Goal: Transaction & Acquisition: Subscribe to service/newsletter

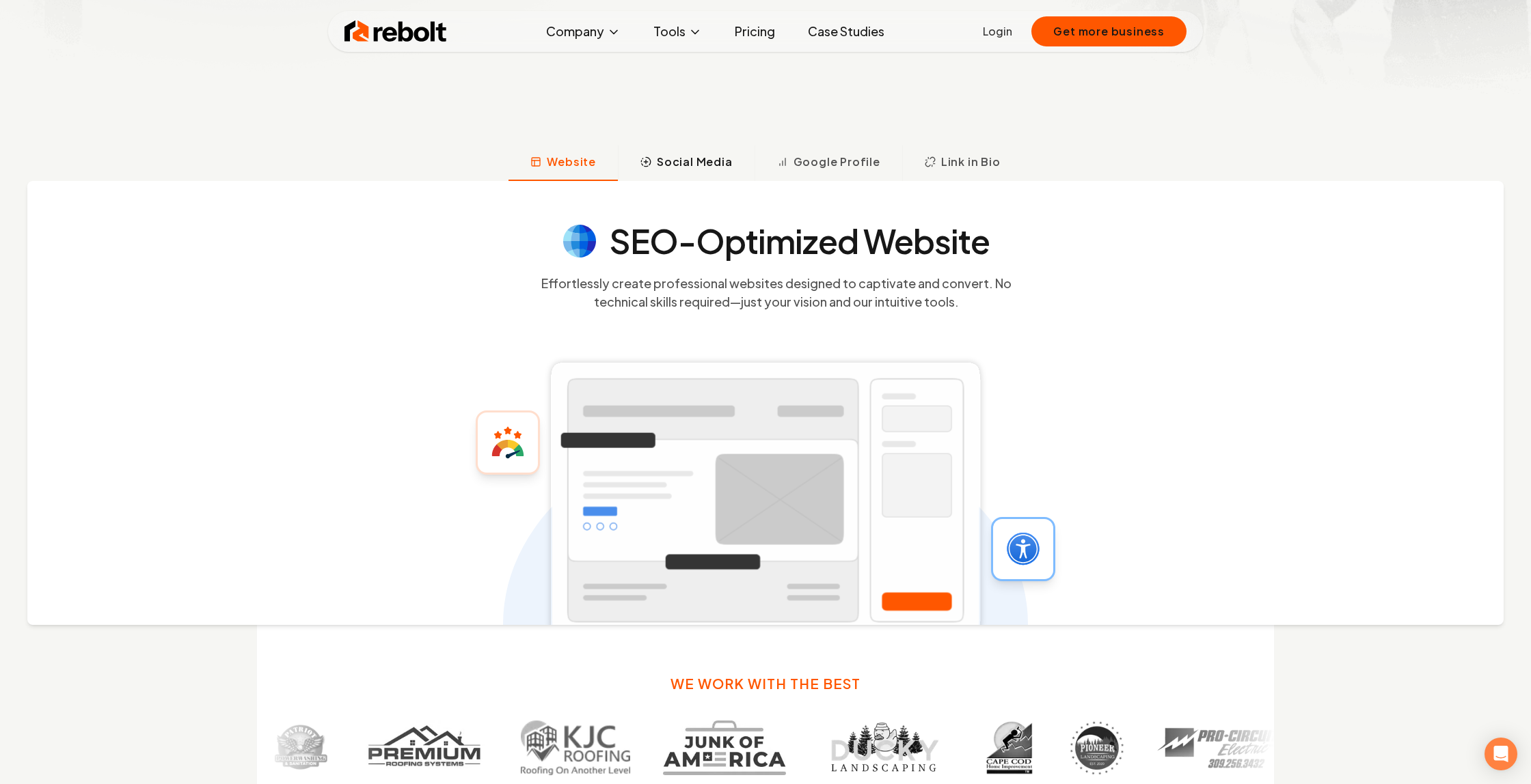
click at [680, 171] on button "Social Media" at bounding box center [686, 163] width 137 height 35
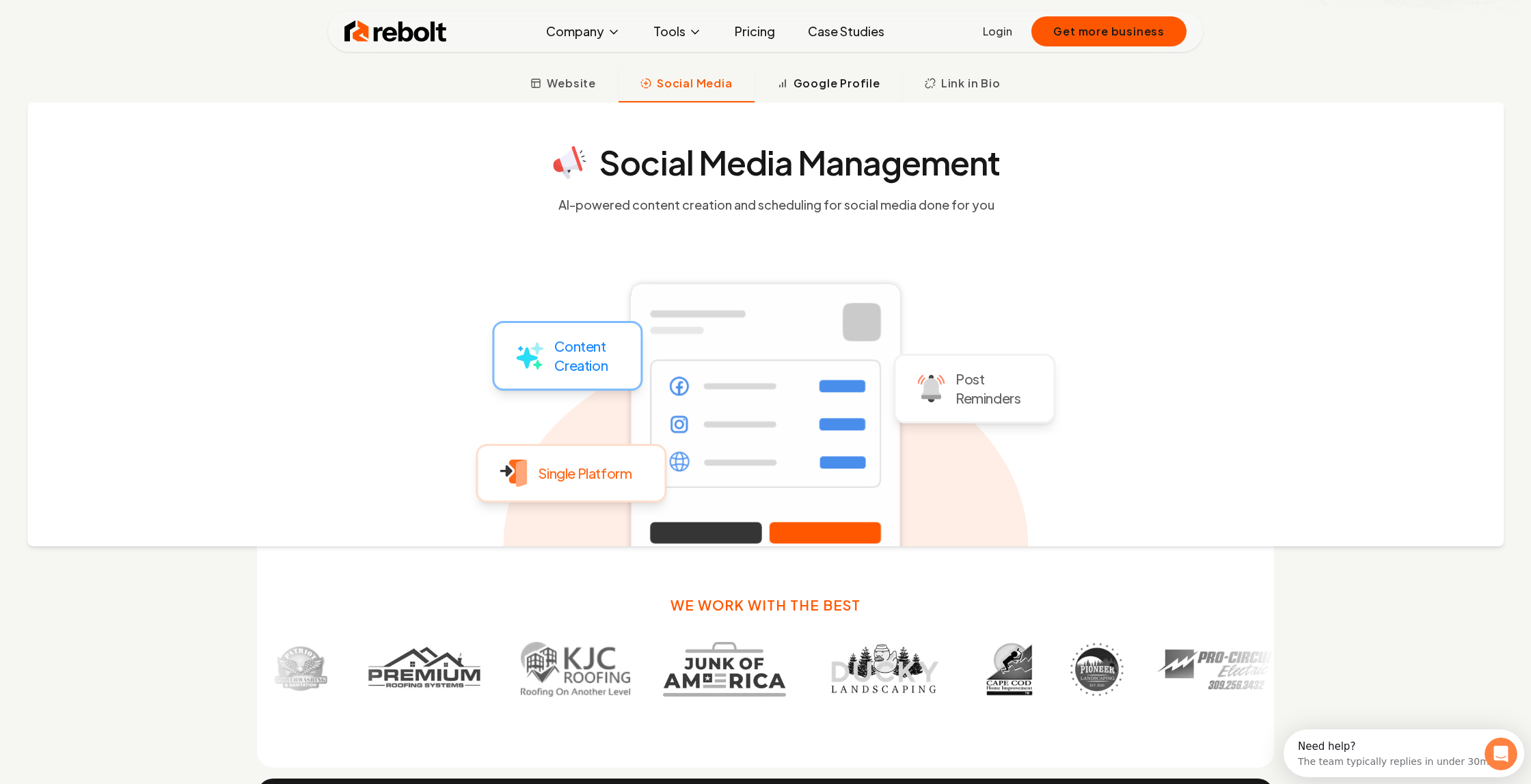
click at [833, 90] on span "Google Profile" at bounding box center [836, 84] width 87 height 17
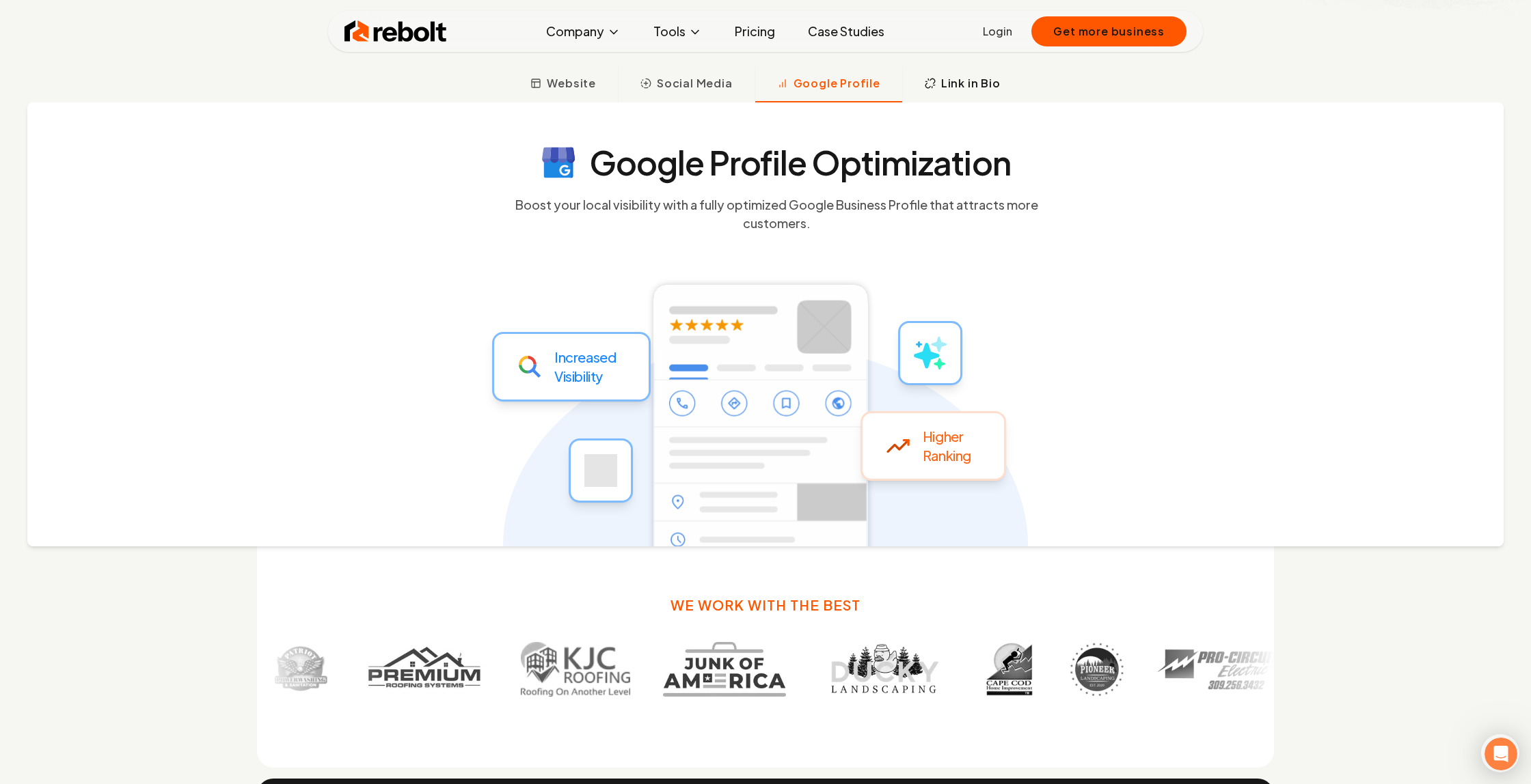
click at [950, 84] on span "Link in Bio" at bounding box center [971, 84] width 60 height 17
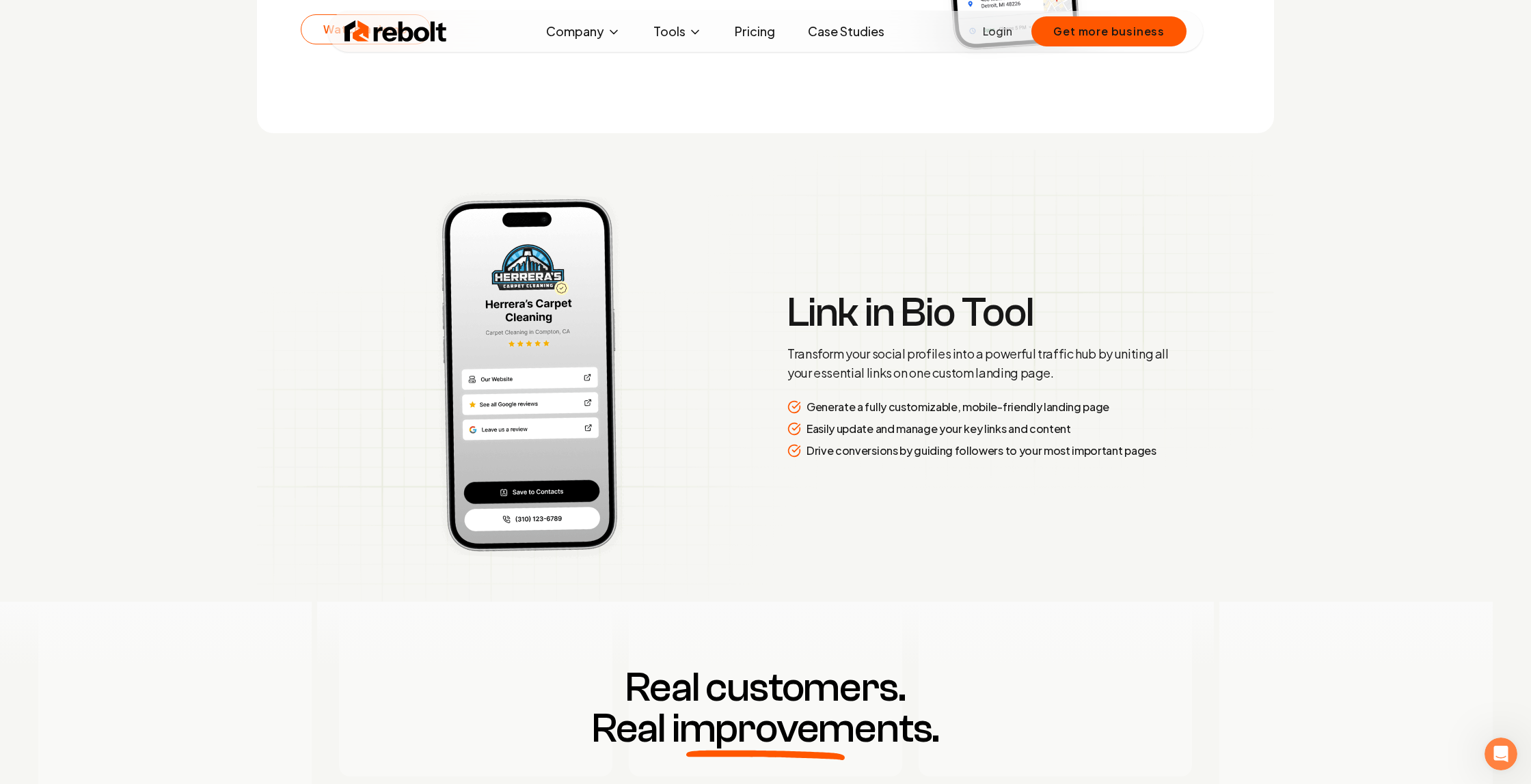
scroll to position [2861, 0]
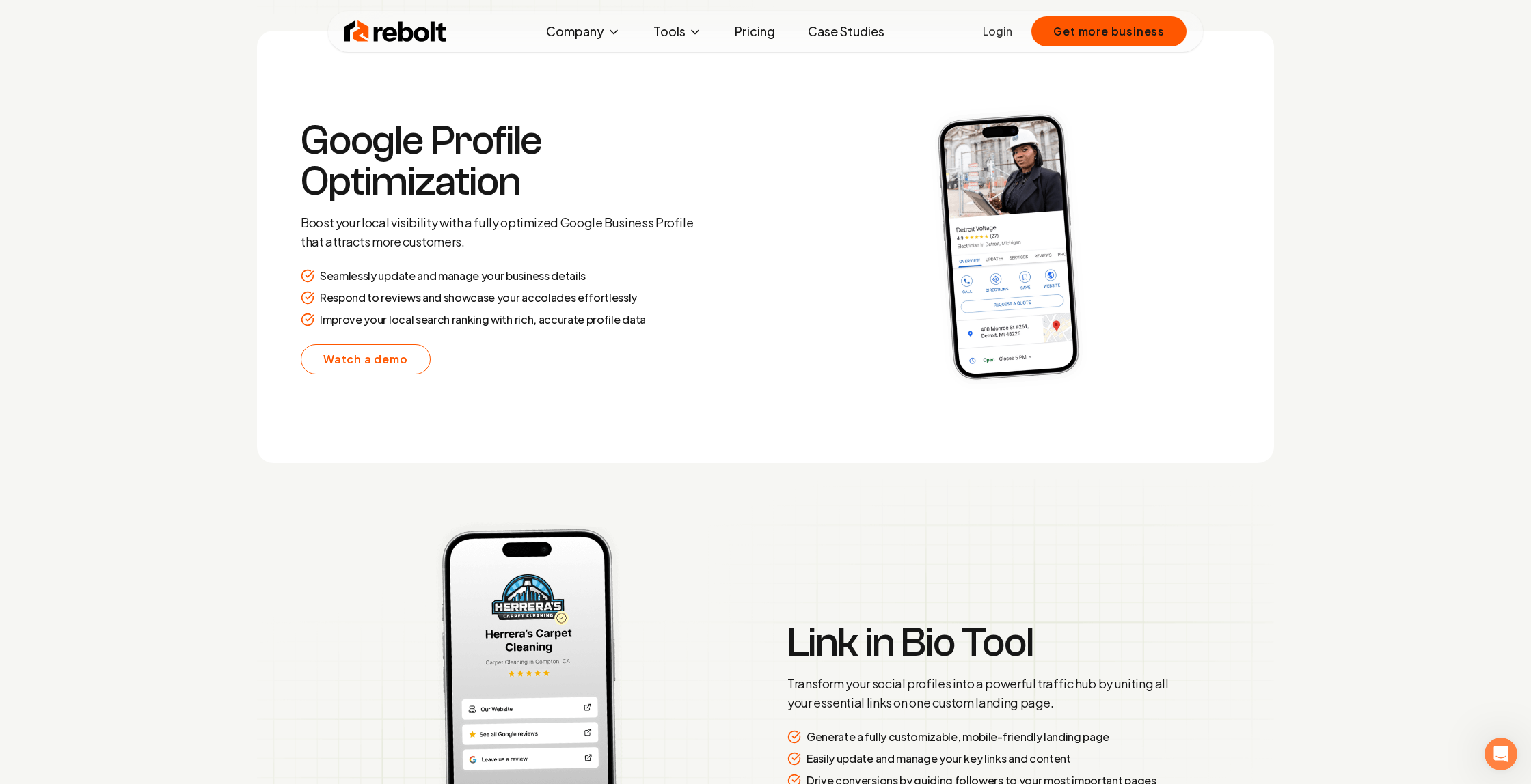
click at [753, 32] on link "Pricing" at bounding box center [755, 32] width 62 height 27
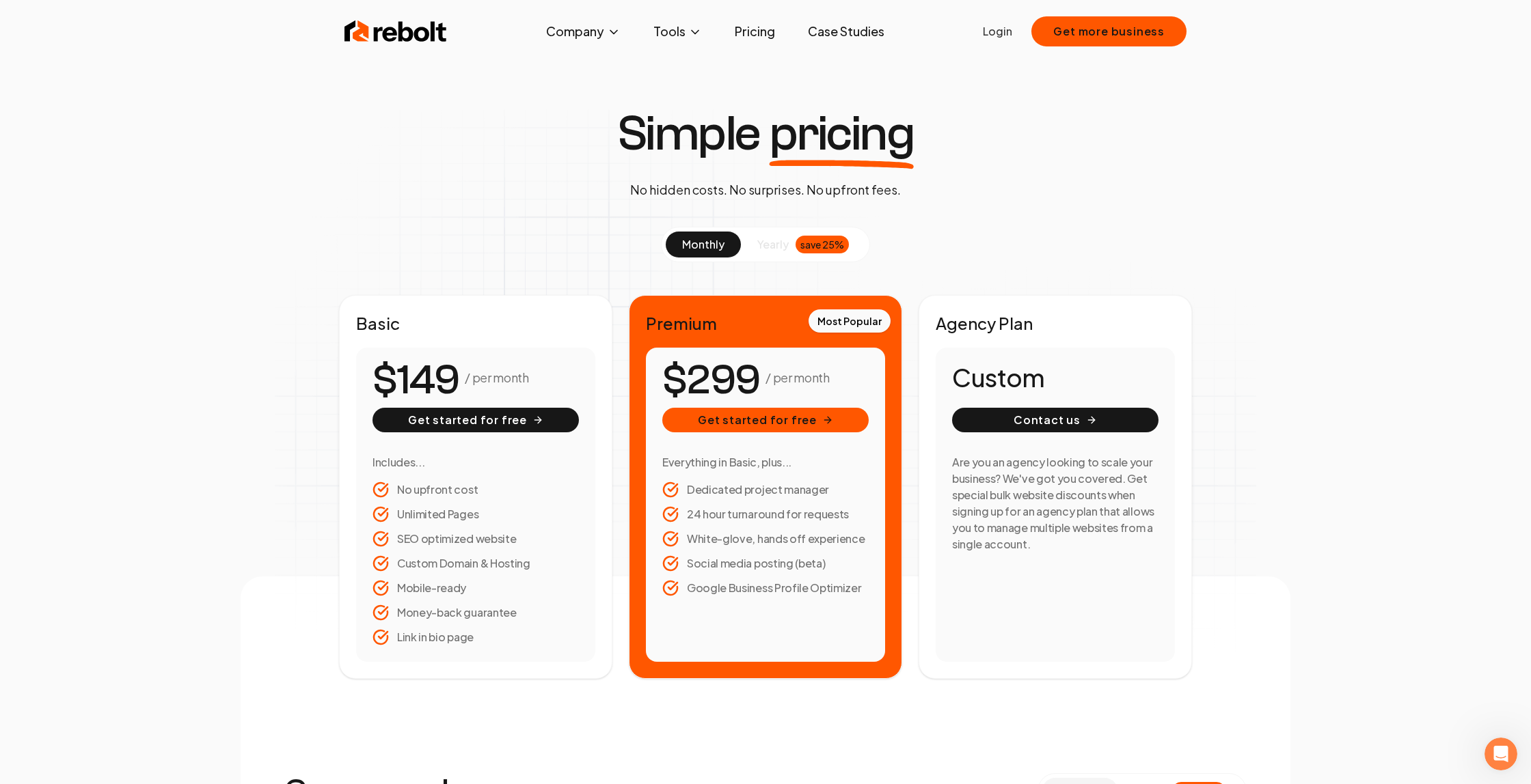
click at [797, 238] on div "save 25%" at bounding box center [822, 245] width 54 height 18
click at [706, 243] on span "monthly" at bounding box center [703, 243] width 42 height 14
click at [376, 26] on img at bounding box center [396, 32] width 103 height 27
